Goal: Task Accomplishment & Management: Complete application form

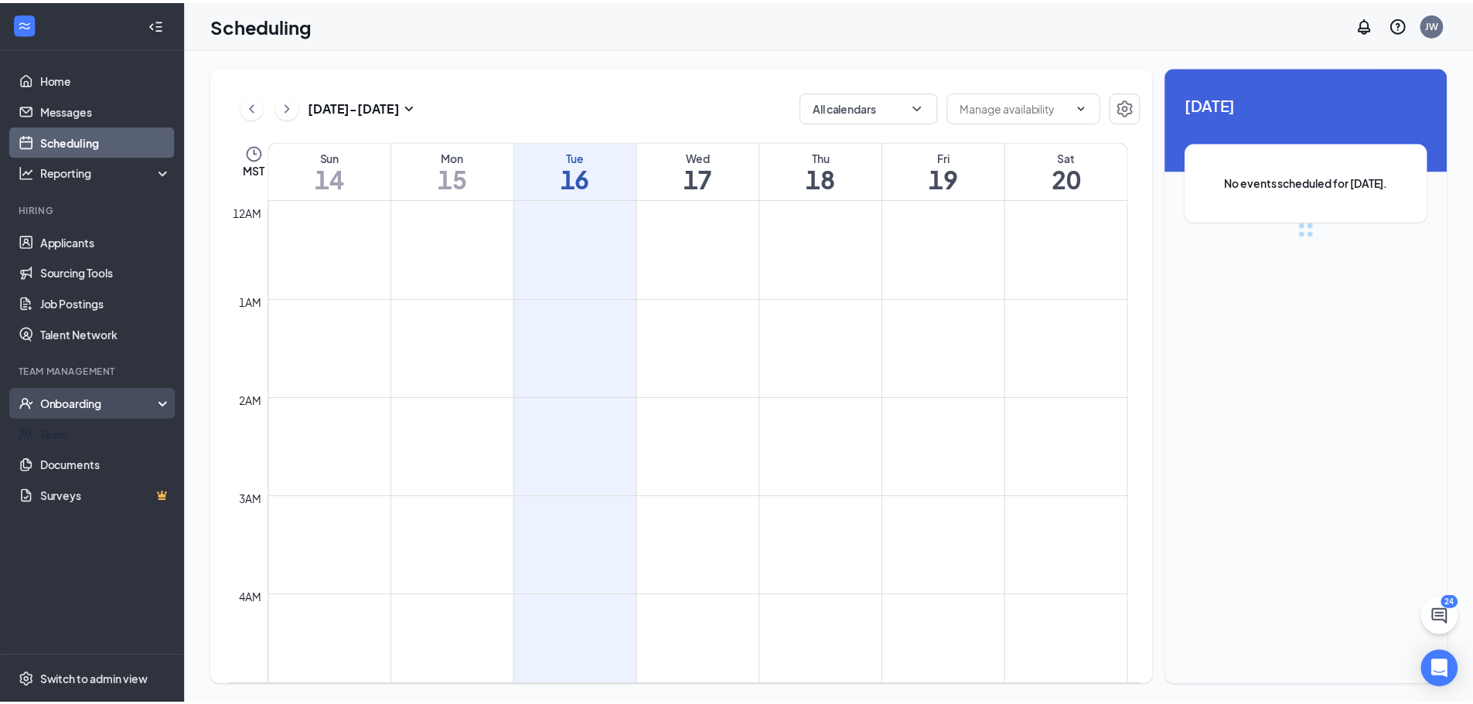
scroll to position [760, 0]
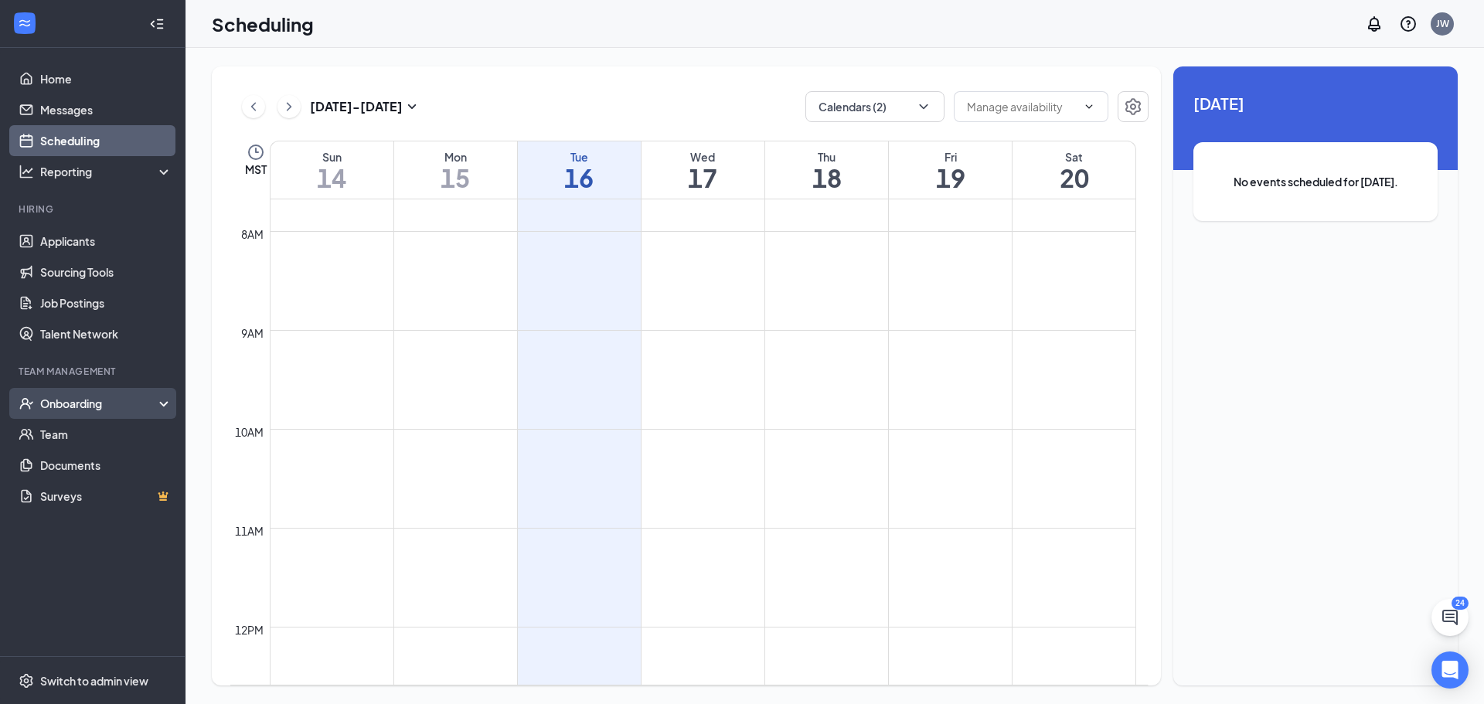
click at [66, 406] on div "Onboarding" at bounding box center [99, 403] width 119 height 15
click at [66, 421] on link "Overview" at bounding box center [106, 434] width 132 height 31
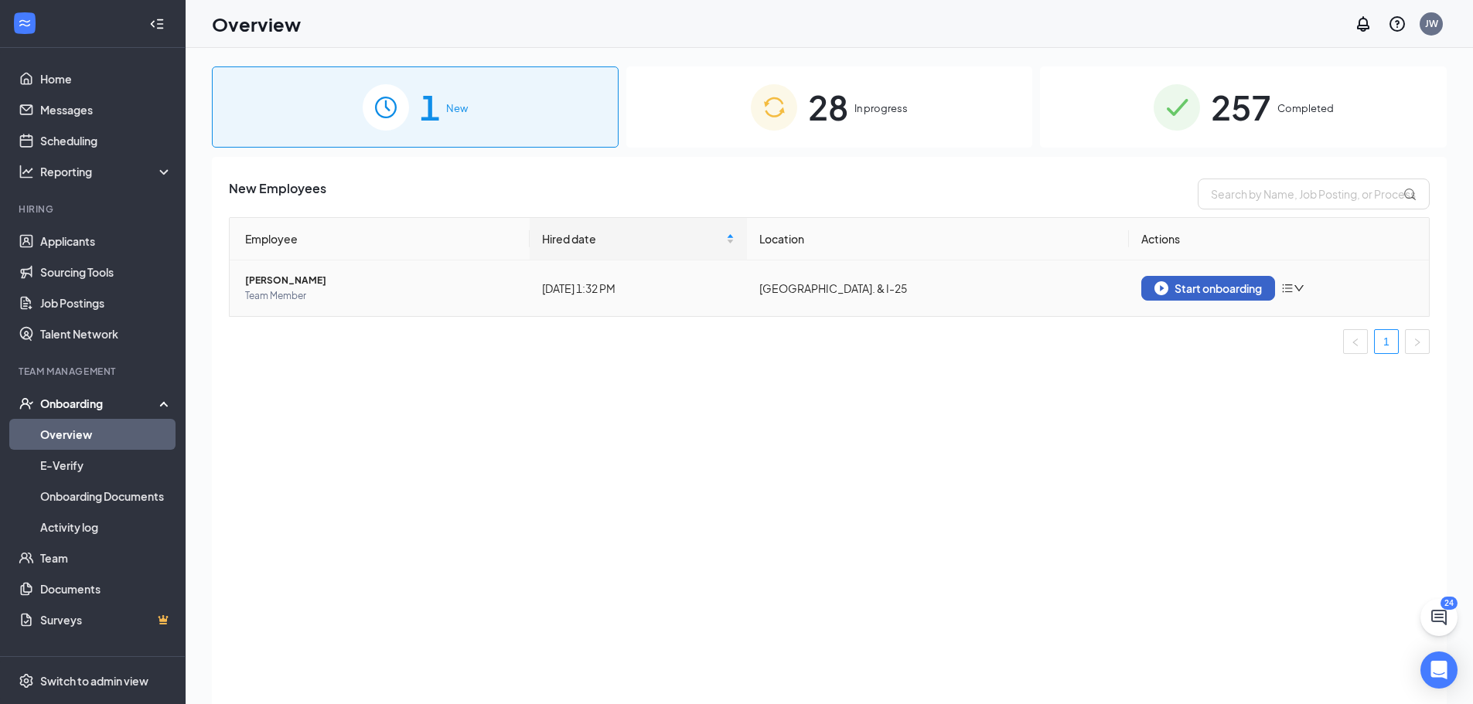
click at [1170, 284] on div "Start onboarding" at bounding box center [1207, 288] width 107 height 14
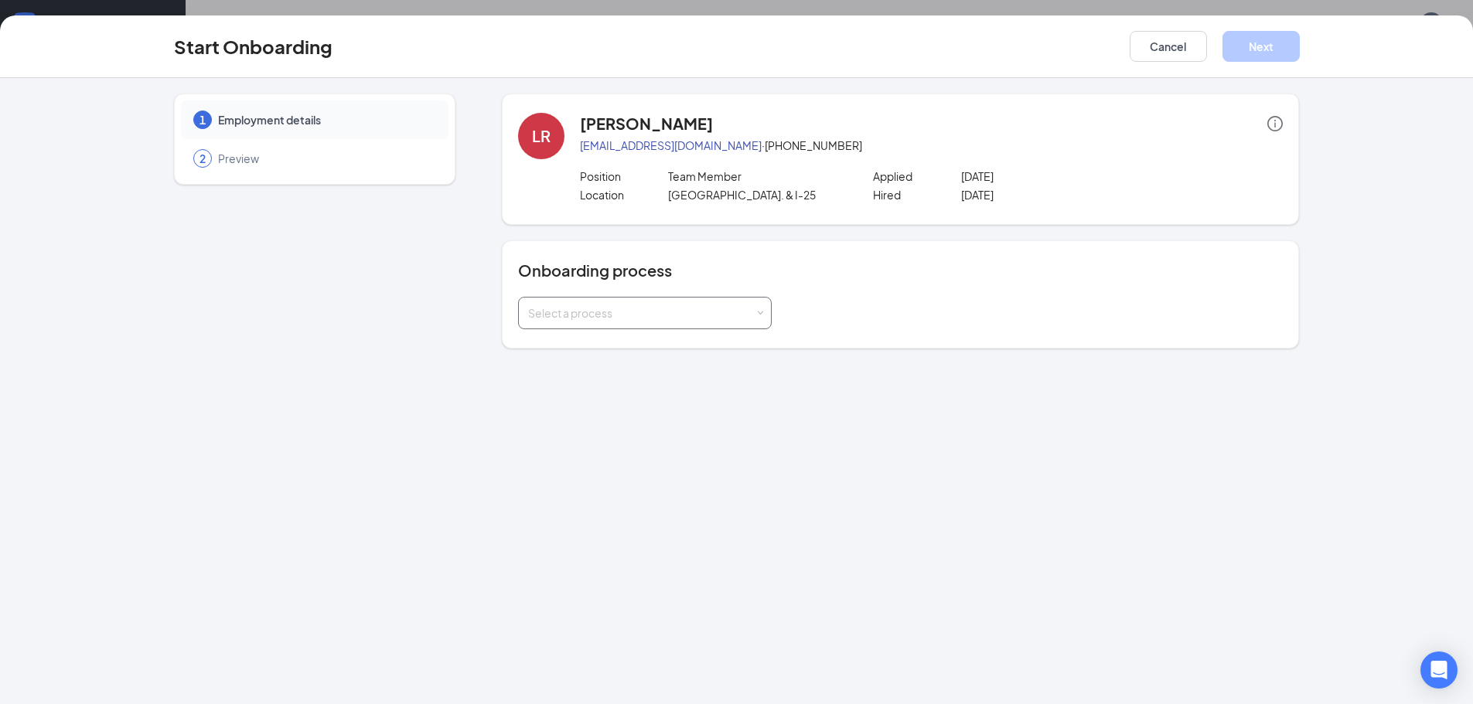
click at [726, 304] on div "Select a process" at bounding box center [644, 313] width 233 height 31
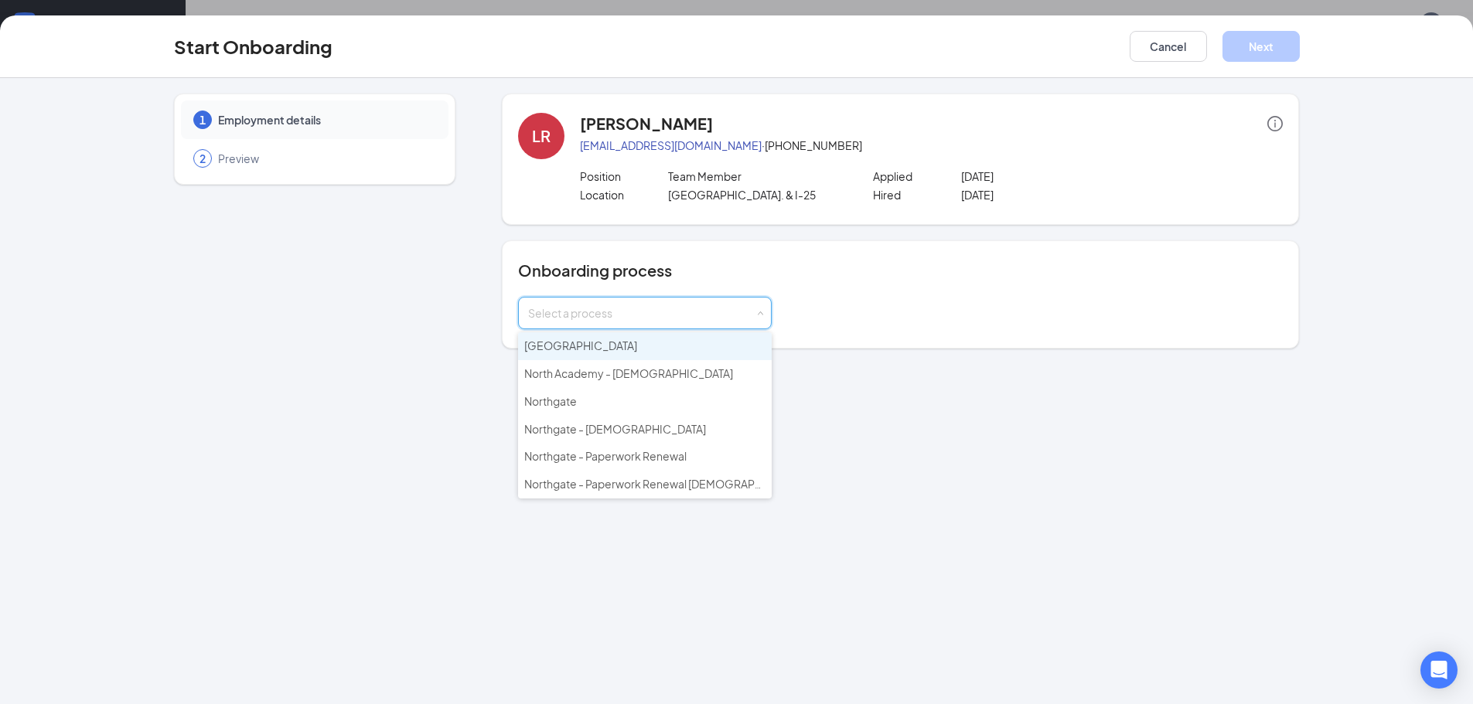
click at [691, 342] on li "[GEOGRAPHIC_DATA]" at bounding box center [645, 346] width 254 height 28
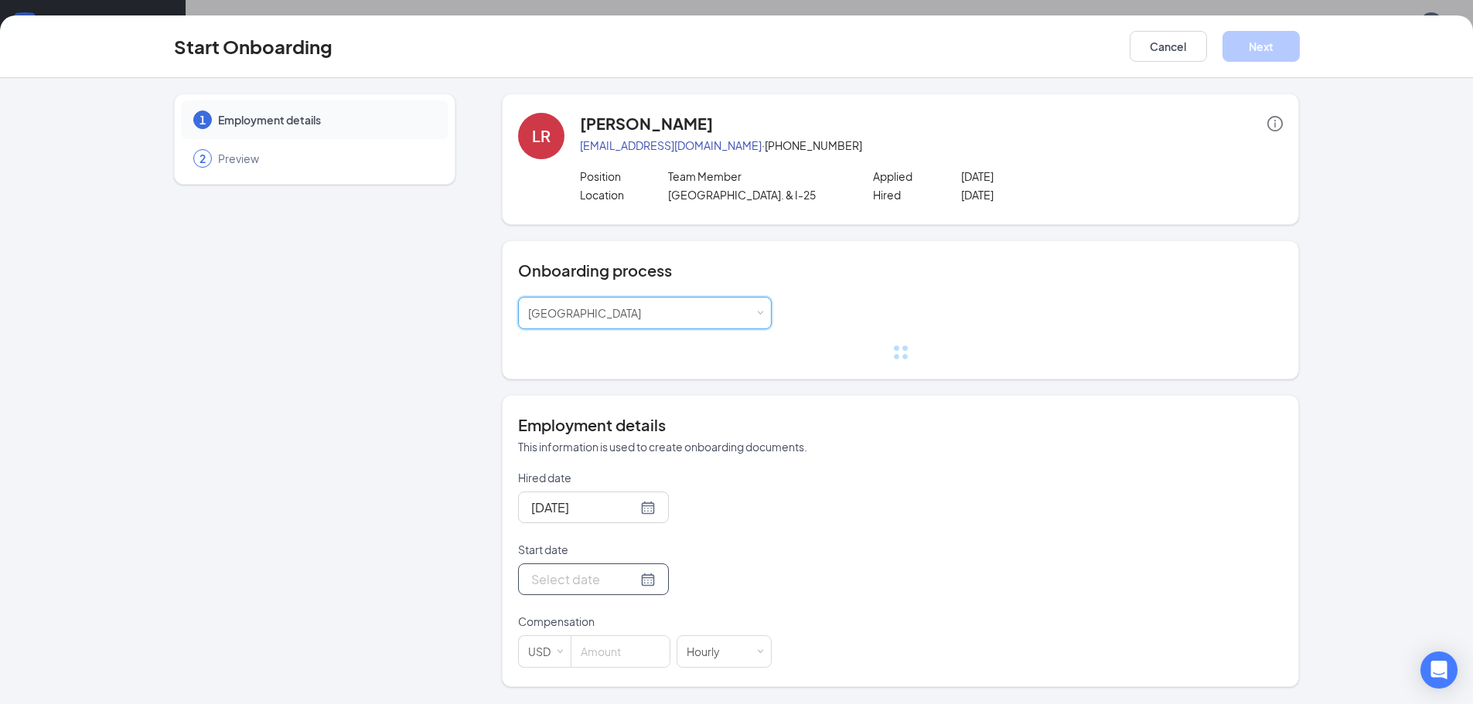
click at [640, 583] on div at bounding box center [593, 579] width 124 height 19
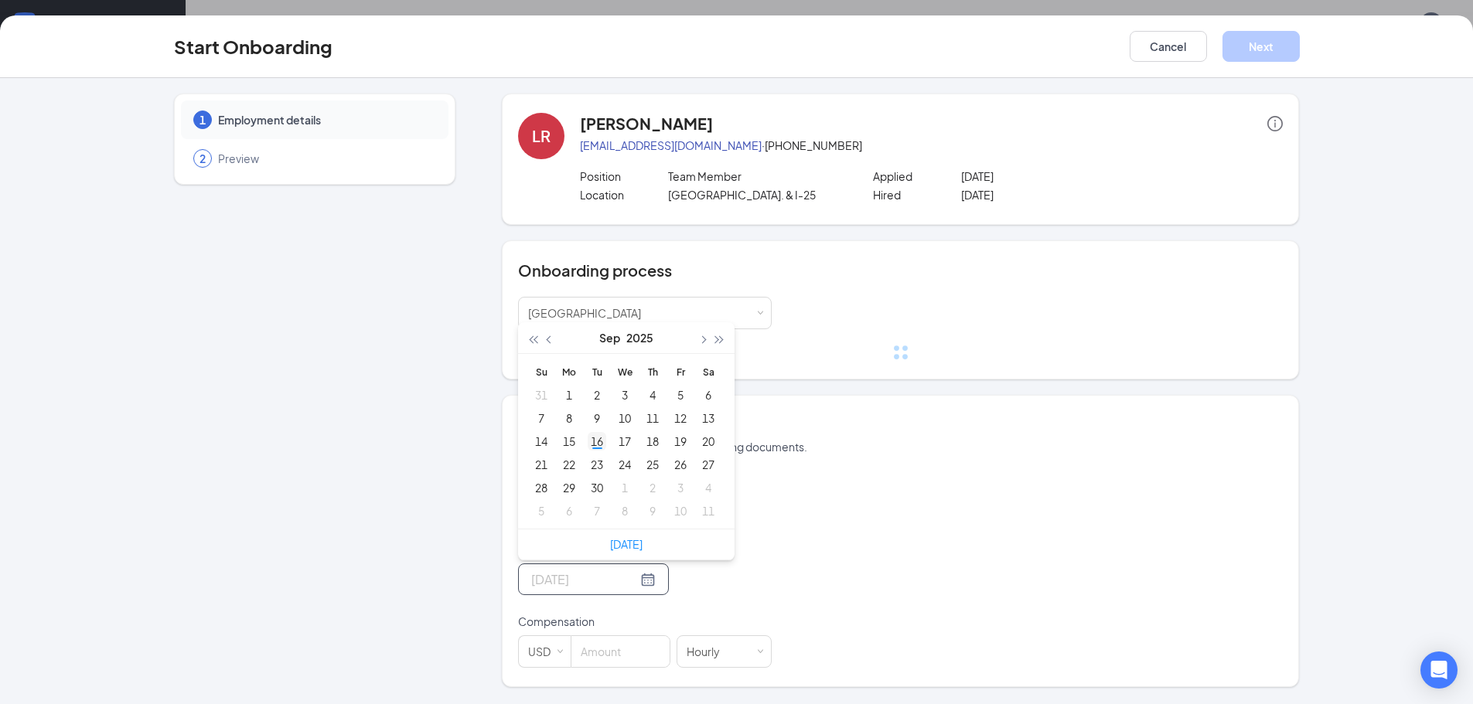
type input "[DATE]"
click at [601, 440] on div "16" at bounding box center [596, 441] width 19 height 19
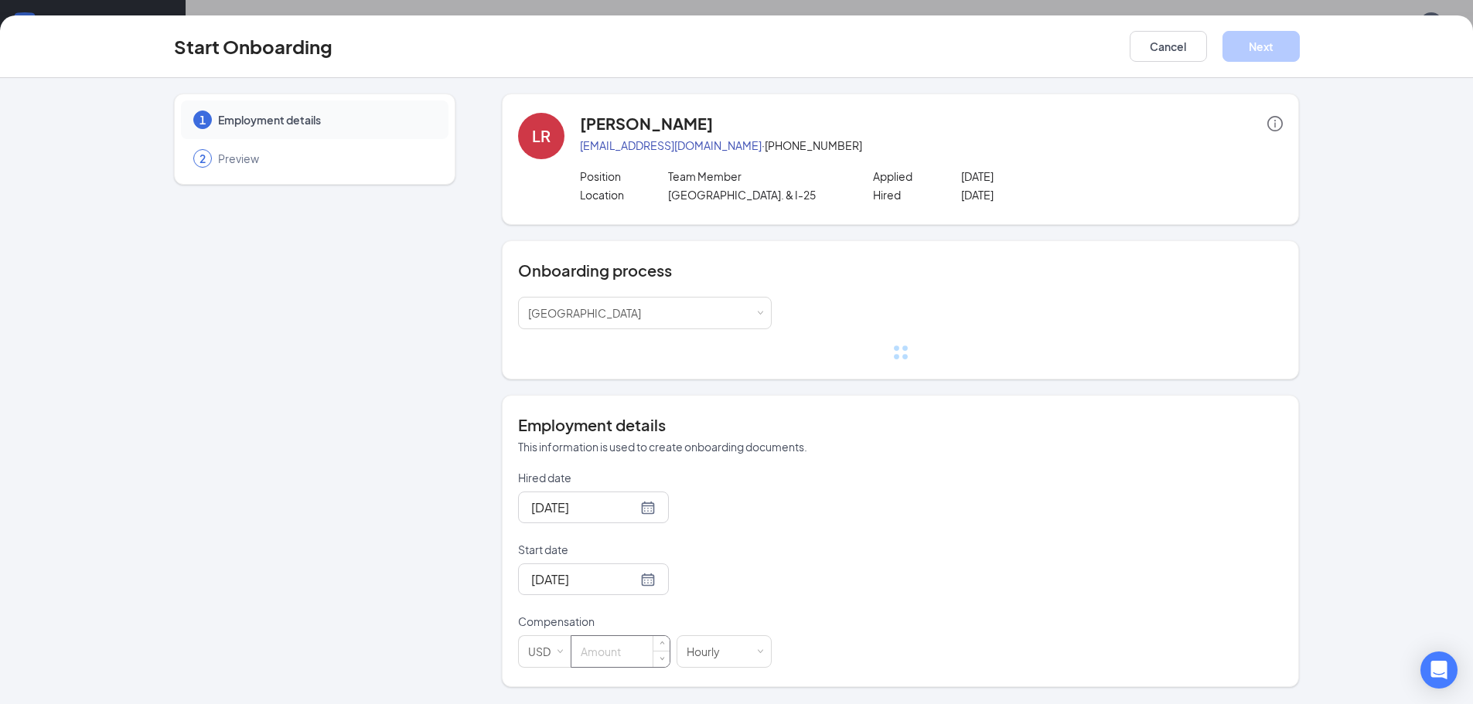
click at [625, 646] on input at bounding box center [620, 651] width 98 height 31
type input "14.81"
click at [1255, 44] on button "Next" at bounding box center [1260, 46] width 77 height 31
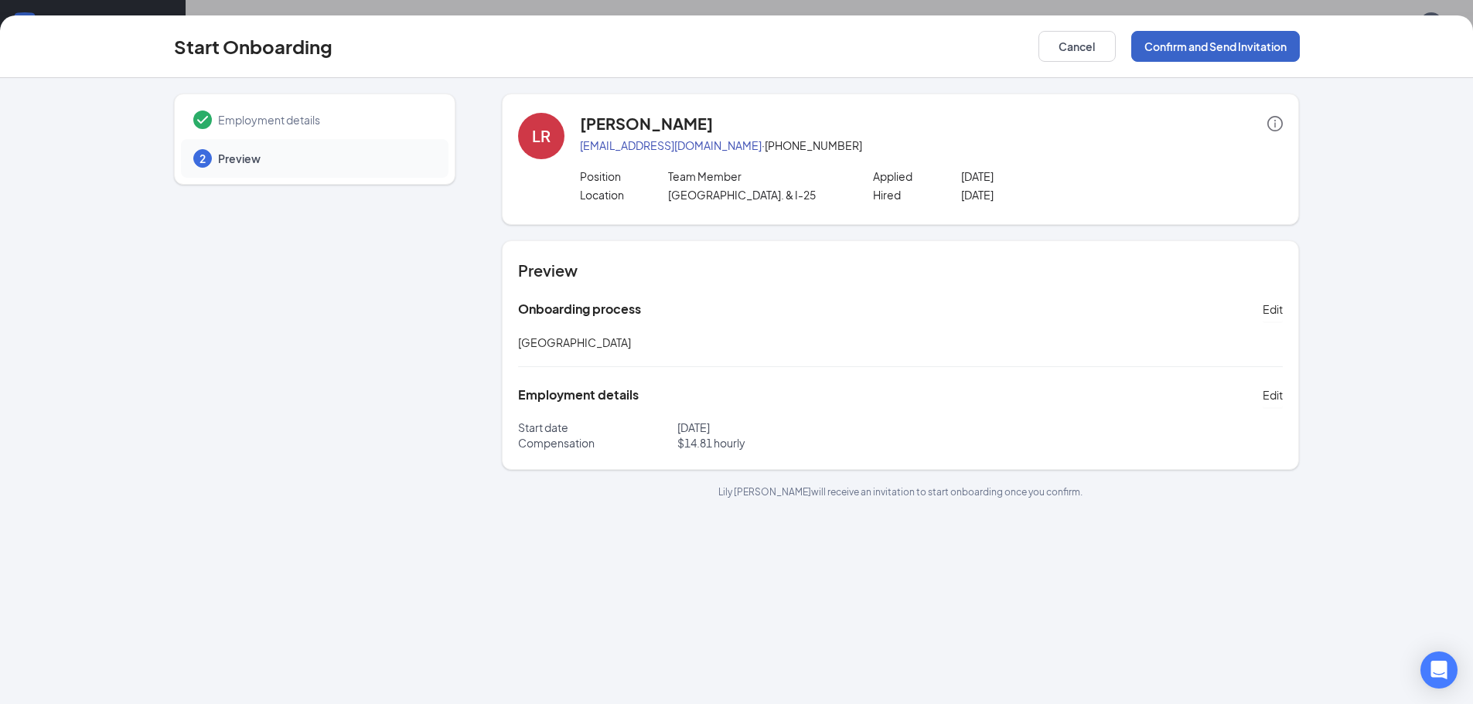
click at [1255, 44] on button "Confirm and Send Invitation" at bounding box center [1215, 46] width 169 height 31
